Goal: Task Accomplishment & Management: Manage account settings

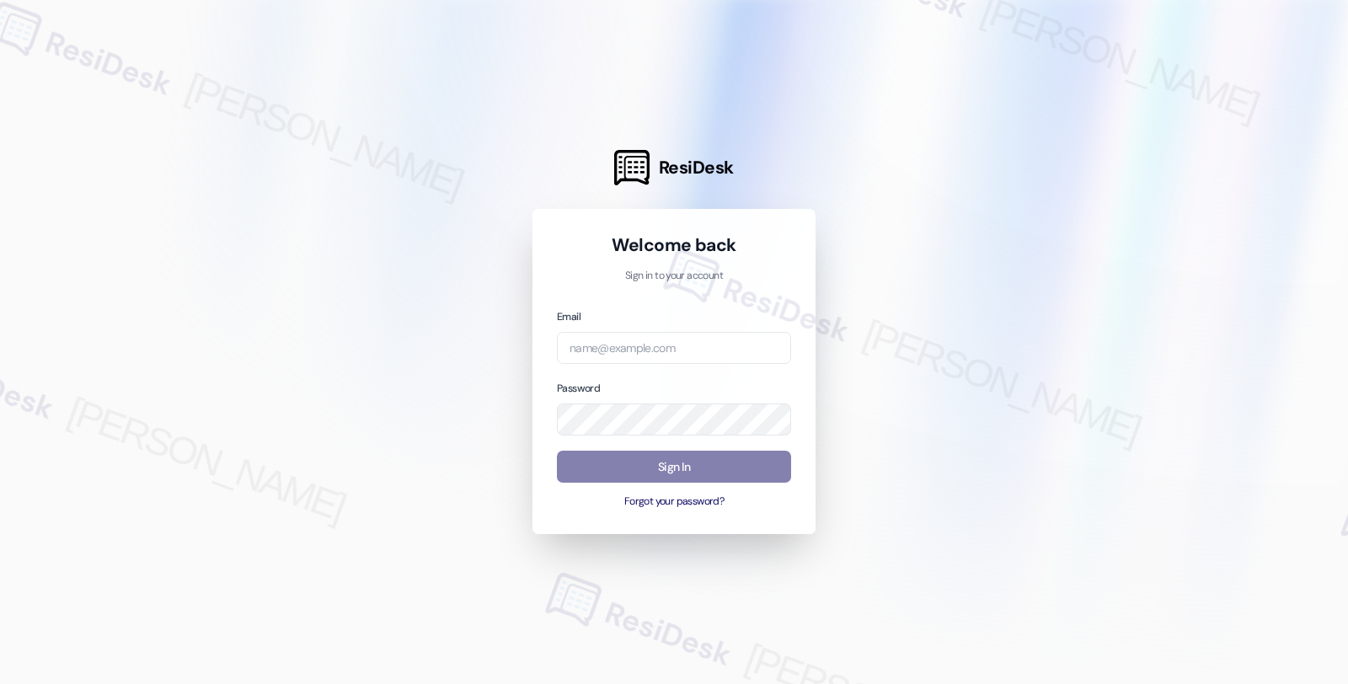
click at [675, 324] on div "Email" at bounding box center [674, 335] width 234 height 57
click at [676, 346] on input "email" at bounding box center [674, 348] width 234 height 33
type input "automated-surveys-balfour_beatty_communities-fides.[PERSON_NAME]@balfour_beatty…"
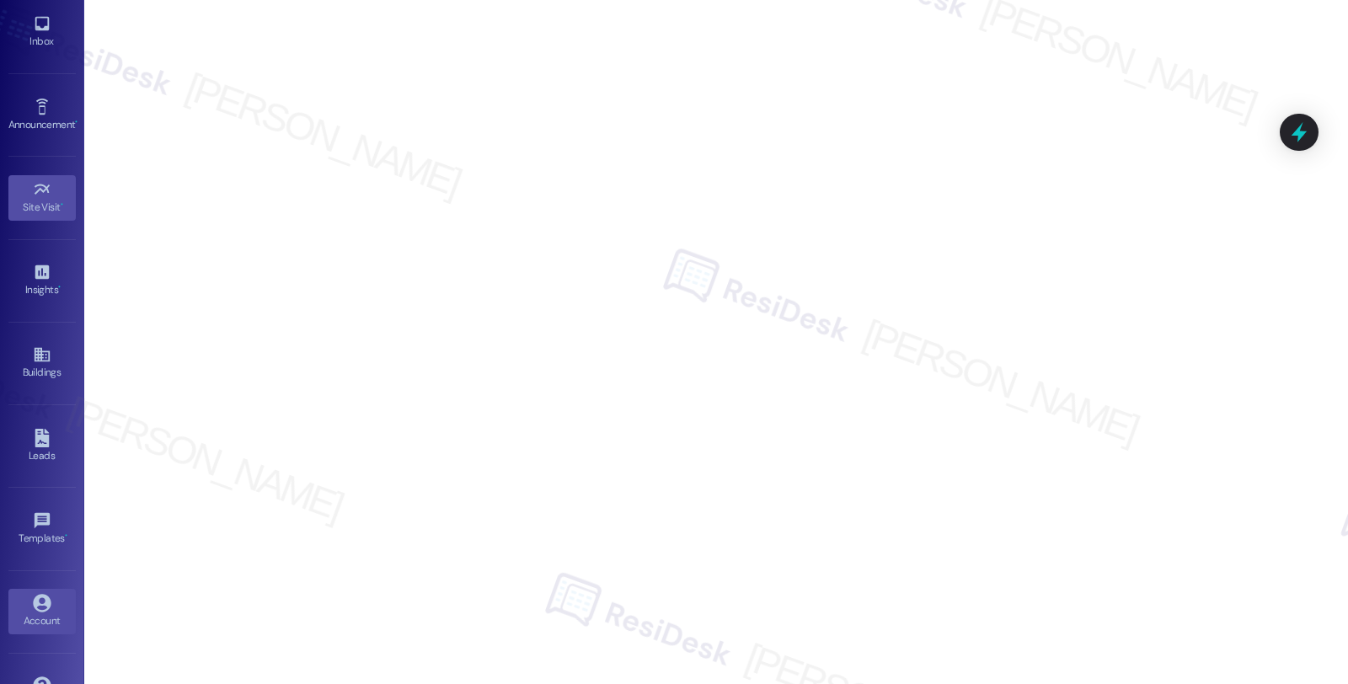
scroll to position [121, 0]
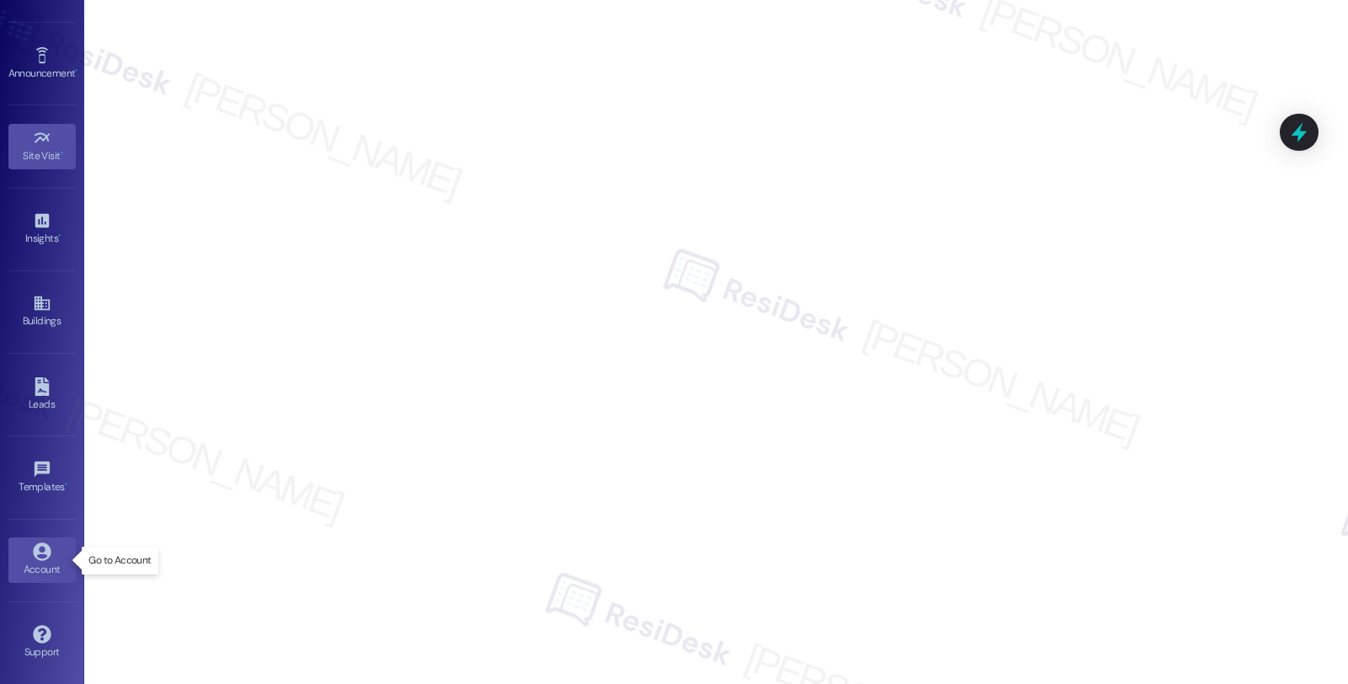
click at [60, 559] on link "Account" at bounding box center [41, 559] width 67 height 45
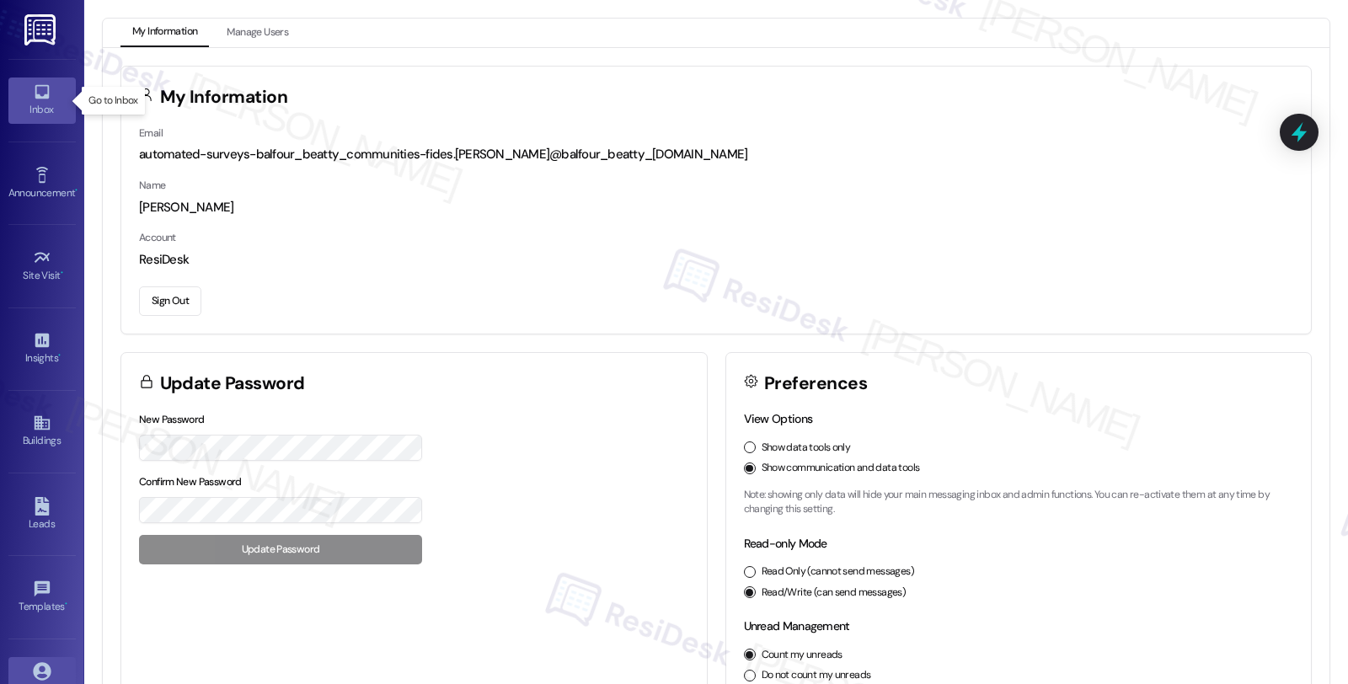
click at [47, 89] on icon at bounding box center [42, 92] width 19 height 19
